Goal: Transaction & Acquisition: Purchase product/service

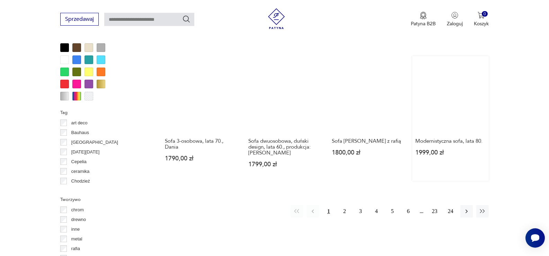
scroll to position [669, 0]
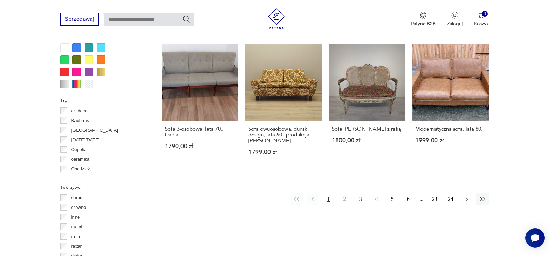
click at [468, 196] on icon "button" at bounding box center [466, 199] width 7 height 7
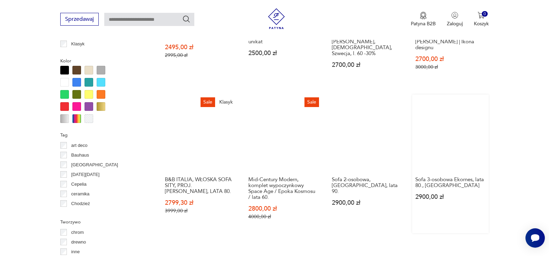
scroll to position [704, 0]
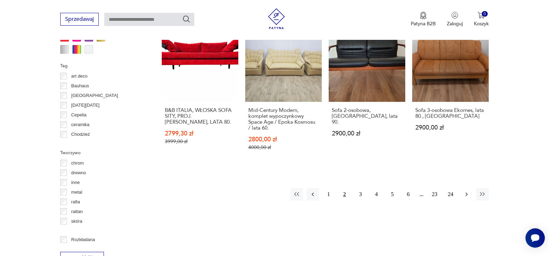
click at [465, 194] on icon "button" at bounding box center [466, 194] width 7 height 7
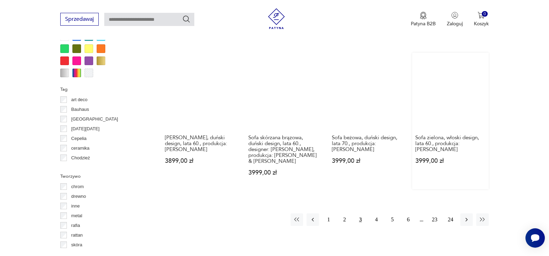
scroll to position [704, 0]
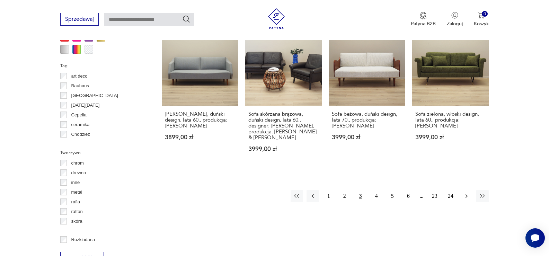
click at [465, 197] on icon "button" at bounding box center [466, 196] width 7 height 7
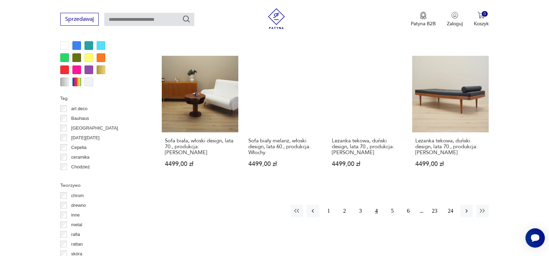
scroll to position [669, 0]
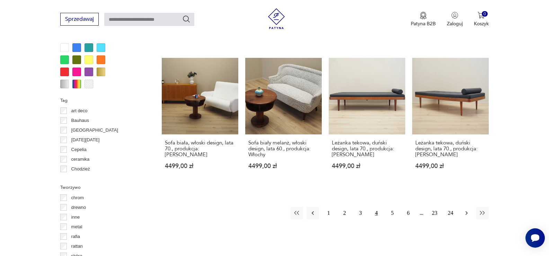
click at [466, 209] on button "button" at bounding box center [467, 213] width 12 height 12
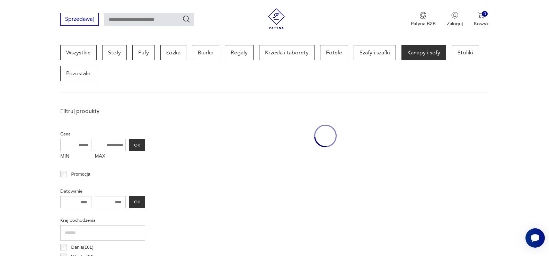
scroll to position [184, 0]
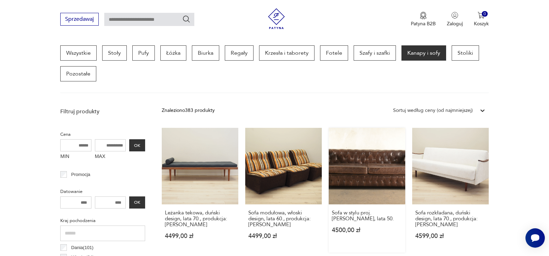
click at [364, 164] on link "Sofa w stylu proj. Edwarda Wormleya, lata 50. 4500,00 zł" at bounding box center [367, 190] width 77 height 125
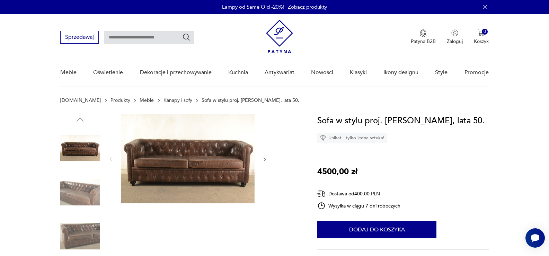
click at [202, 168] on img at bounding box center [188, 158] width 134 height 89
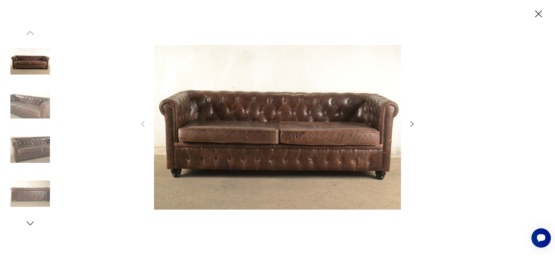
click at [411, 123] on icon "button" at bounding box center [412, 124] width 8 height 8
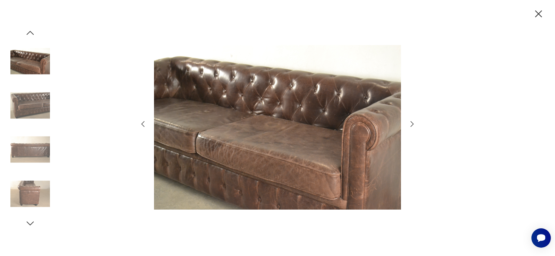
click at [412, 124] on icon "button" at bounding box center [412, 124] width 8 height 8
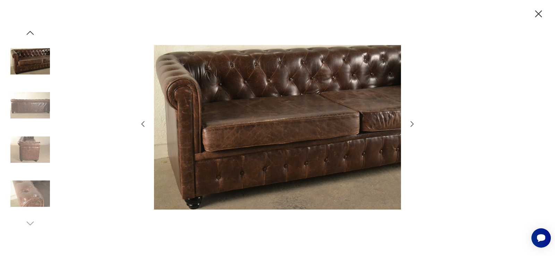
click at [412, 124] on icon "button" at bounding box center [412, 124] width 8 height 8
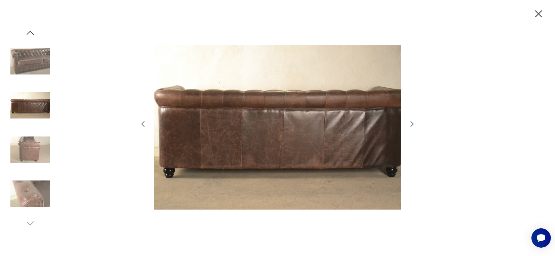
click at [412, 124] on icon "button" at bounding box center [412, 124] width 8 height 8
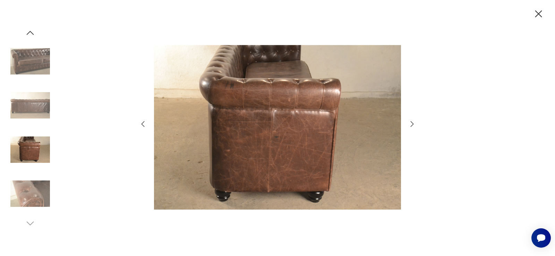
click at [412, 124] on icon "button" at bounding box center [412, 124] width 8 height 8
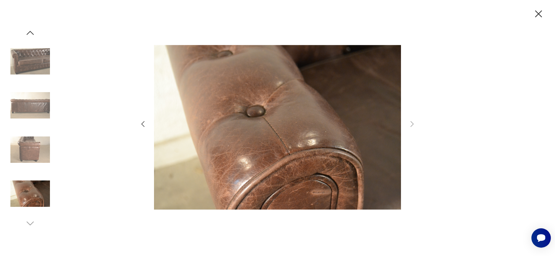
click at [539, 10] on icon "button" at bounding box center [538, 14] width 12 height 12
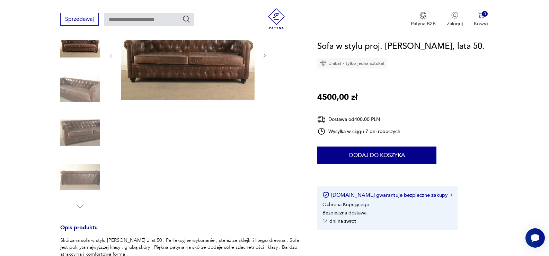
scroll to position [69, 0]
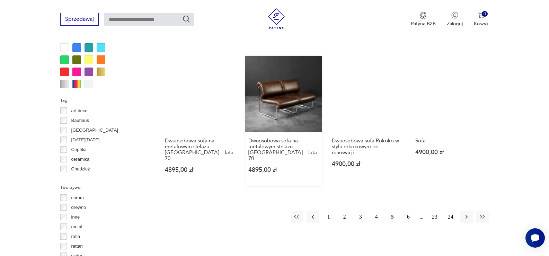
scroll to position [704, 0]
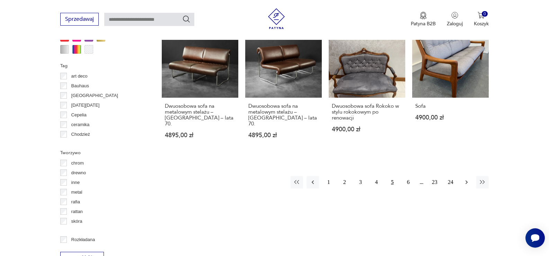
click at [467, 181] on icon "button" at bounding box center [467, 183] width 2 height 4
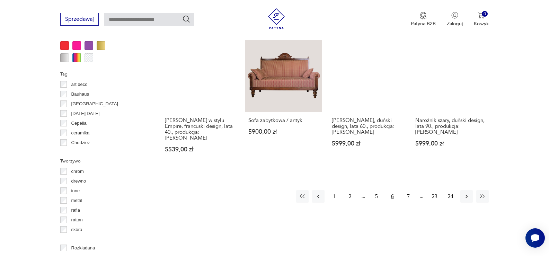
scroll to position [739, 0]
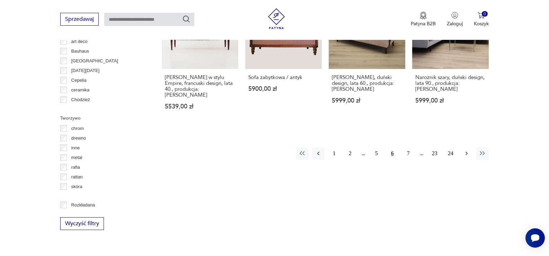
click at [467, 152] on icon "button" at bounding box center [467, 154] width 2 height 4
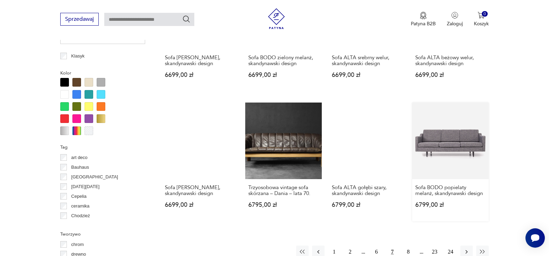
scroll to position [635, 0]
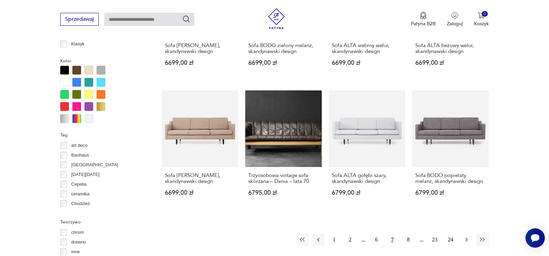
click at [466, 236] on icon "button" at bounding box center [466, 239] width 7 height 7
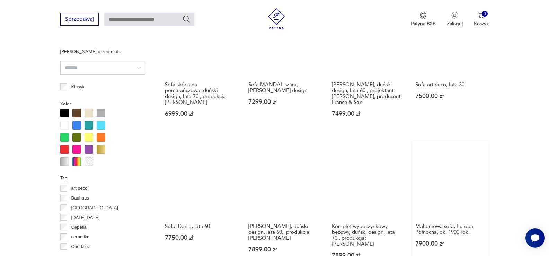
scroll to position [704, 0]
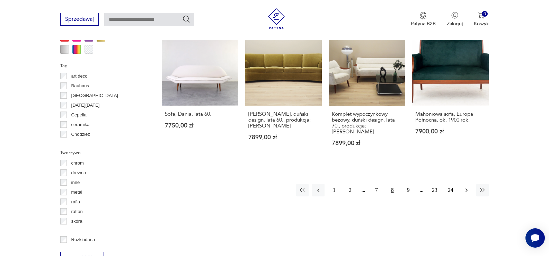
click at [467, 187] on icon "button" at bounding box center [466, 190] width 7 height 7
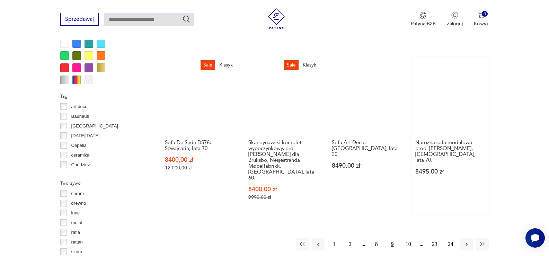
scroll to position [739, 0]
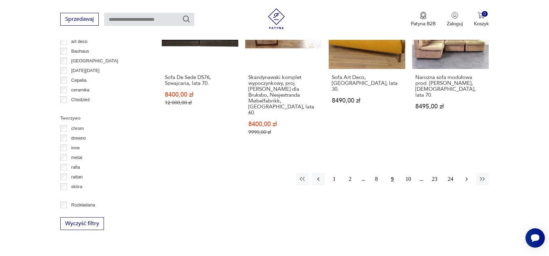
click at [467, 176] on icon "button" at bounding box center [466, 179] width 7 height 7
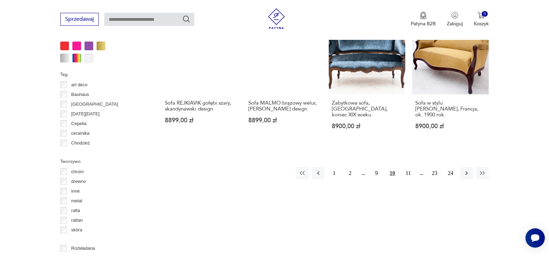
scroll to position [704, 0]
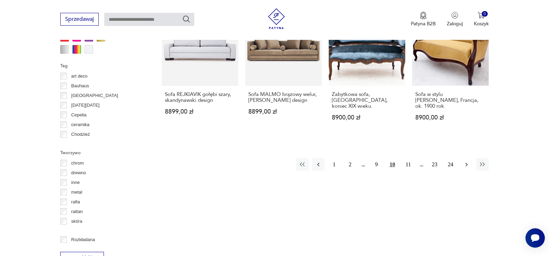
click at [466, 163] on icon "button" at bounding box center [467, 165] width 2 height 4
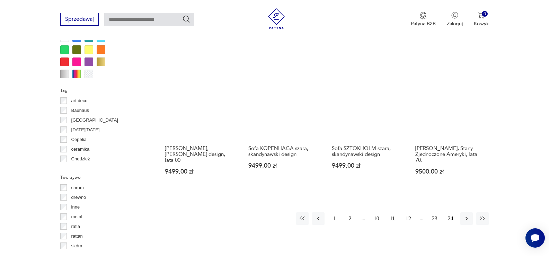
scroll to position [704, 0]
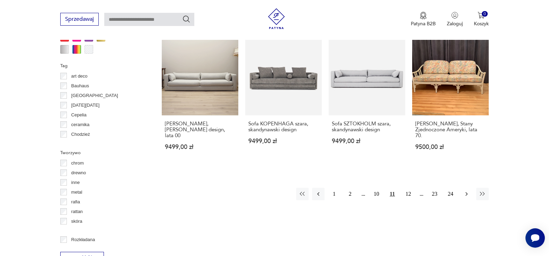
click at [463, 191] on icon "button" at bounding box center [466, 194] width 7 height 7
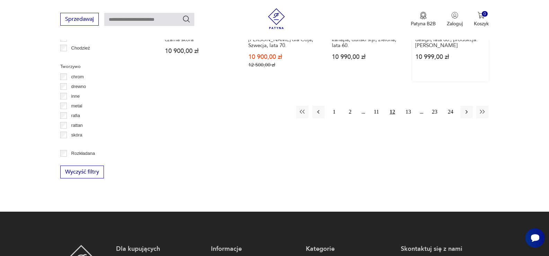
scroll to position [808, 0]
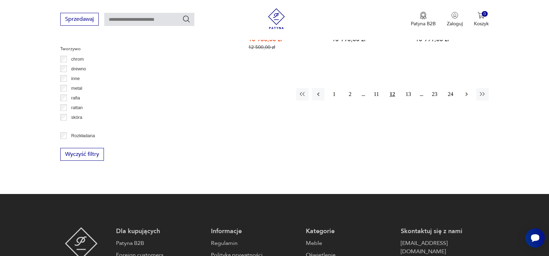
click at [465, 96] on icon "button" at bounding box center [466, 94] width 7 height 7
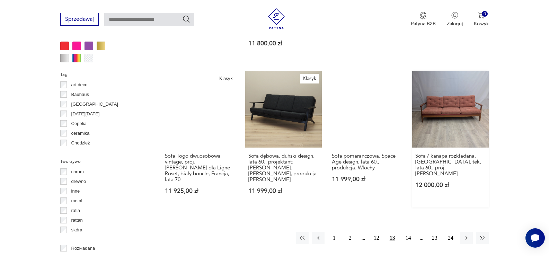
scroll to position [704, 0]
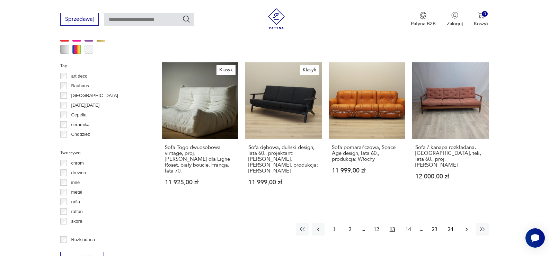
click at [467, 226] on icon "button" at bounding box center [466, 229] width 7 height 7
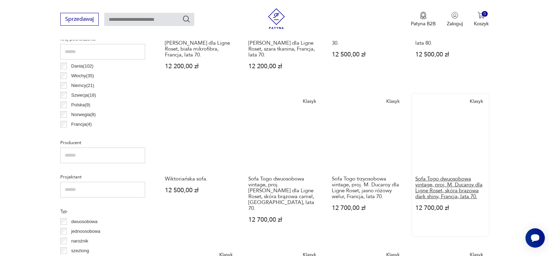
scroll to position [427, 0]
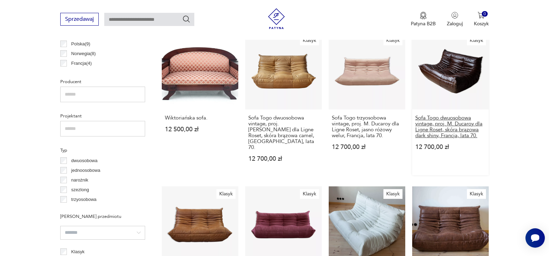
click at [444, 116] on h3 "Sofa Togo dwuosobowa vintage, proj. M. Ducaroy dla Ligne Roset, skóra brązowa d…" at bounding box center [451, 127] width 70 height 24
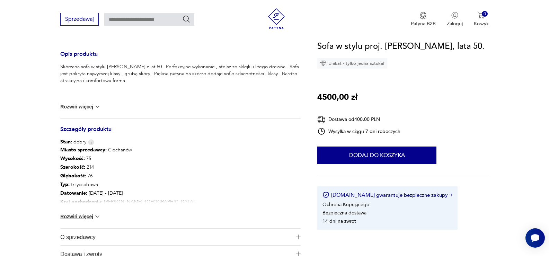
scroll to position [312, 0]
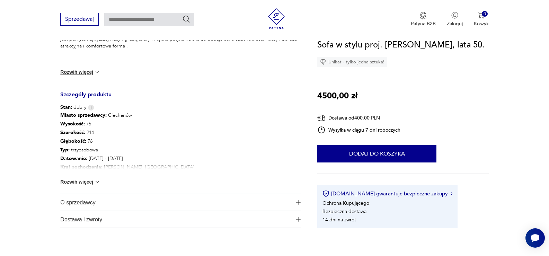
click at [92, 183] on button "Rozwiń więcej" at bounding box center [80, 182] width 40 height 7
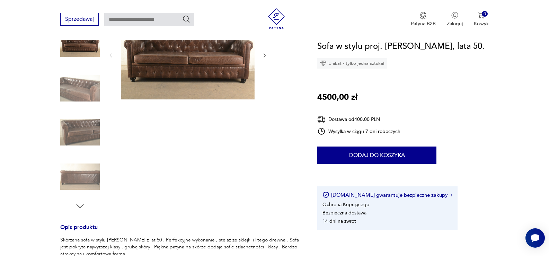
scroll to position [0, 0]
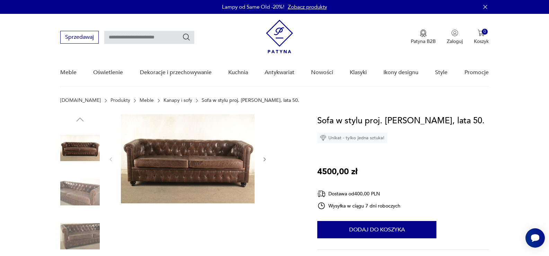
click at [83, 189] on img at bounding box center [80, 193] width 40 height 40
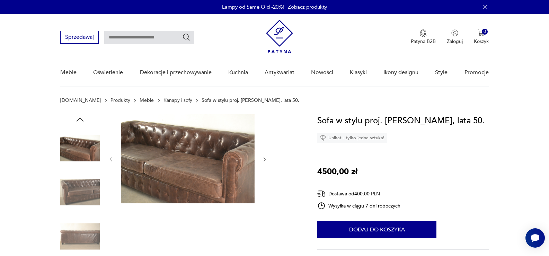
click at [76, 238] on img at bounding box center [80, 237] width 40 height 40
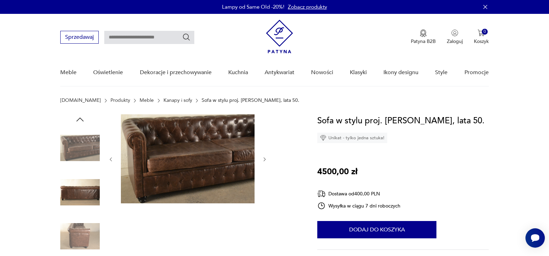
click at [83, 190] on img at bounding box center [80, 193] width 40 height 40
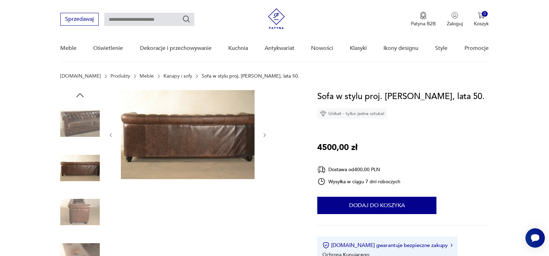
scroll to position [69, 0]
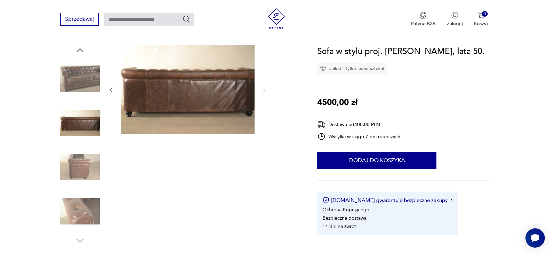
click at [87, 163] on img at bounding box center [80, 167] width 40 height 40
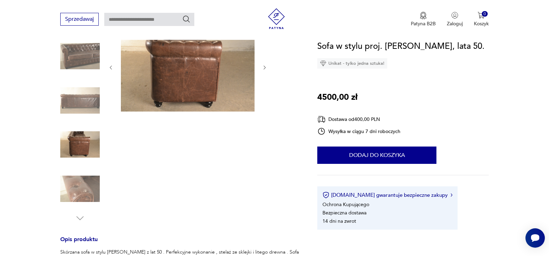
scroll to position [104, 0]
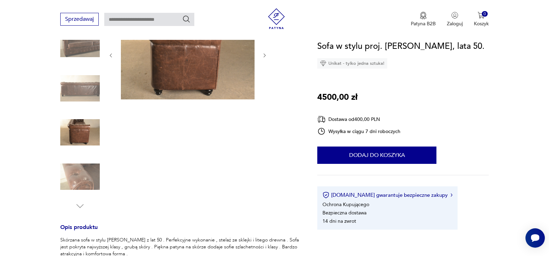
click at [80, 168] on img at bounding box center [80, 177] width 40 height 40
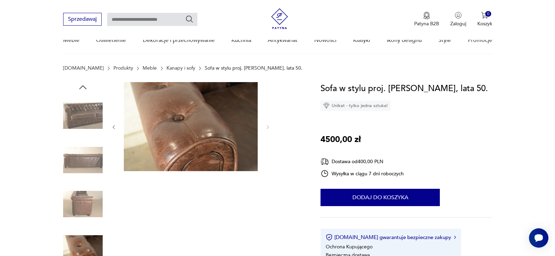
scroll to position [0, 0]
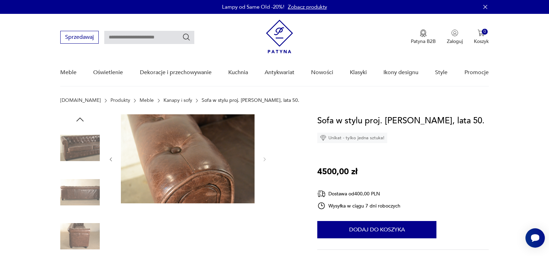
click at [81, 118] on icon "button" at bounding box center [80, 119] width 10 height 10
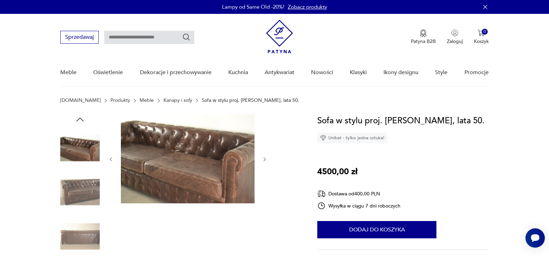
click at [81, 118] on icon "button" at bounding box center [80, 119] width 10 height 10
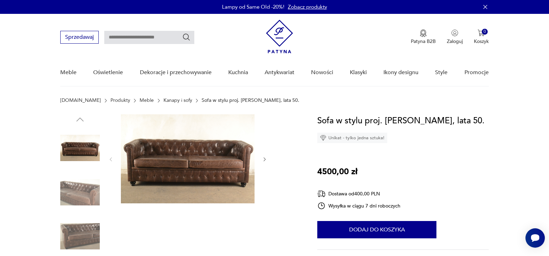
click at [173, 166] on img at bounding box center [188, 158] width 134 height 89
